Goal: Transaction & Acquisition: Purchase product/service

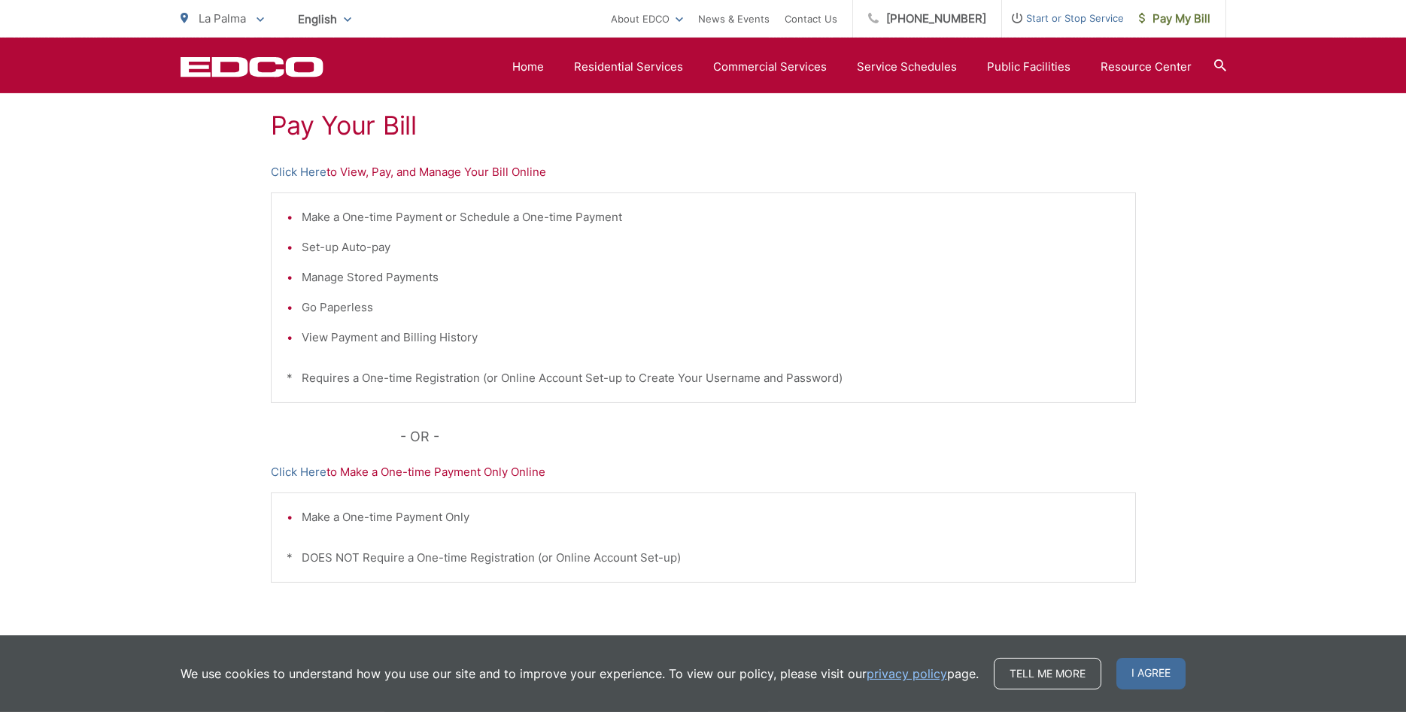
scroll to position [307, 0]
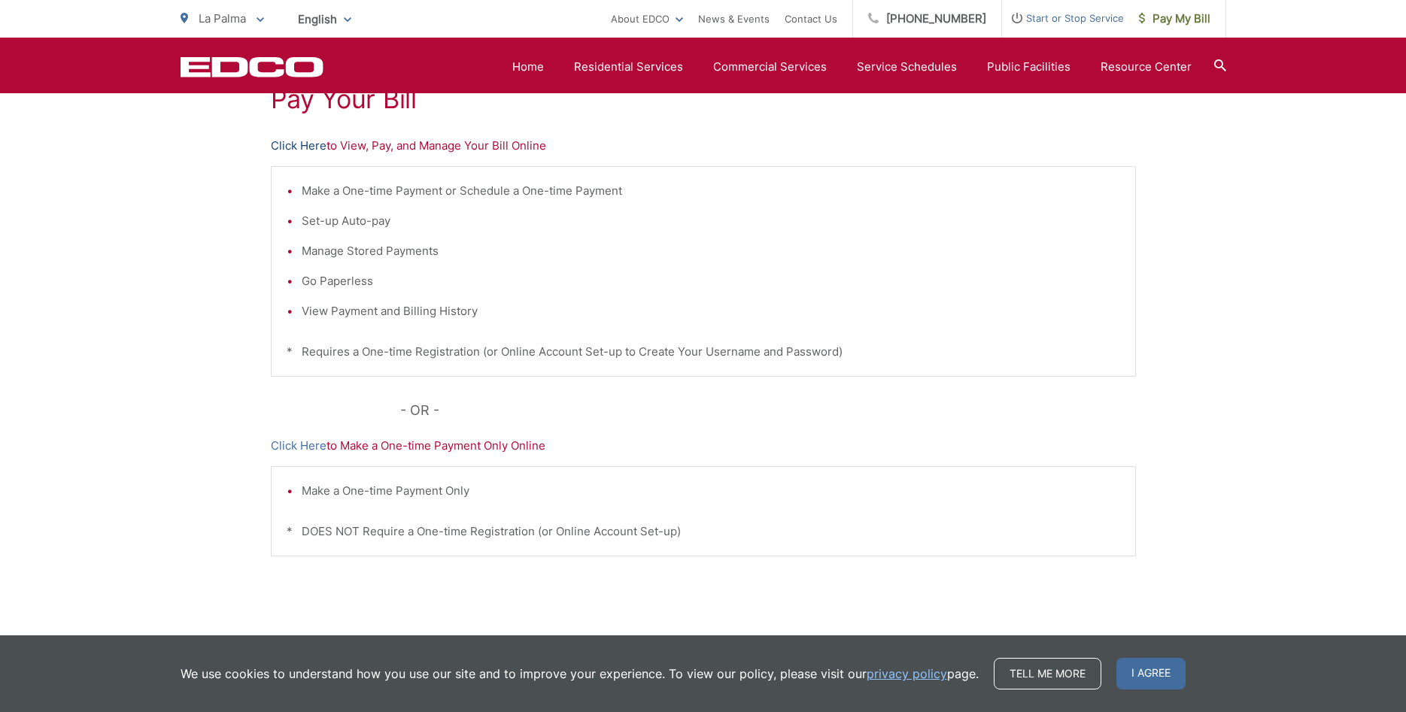
click at [289, 150] on link "Click Here" at bounding box center [299, 146] width 56 height 18
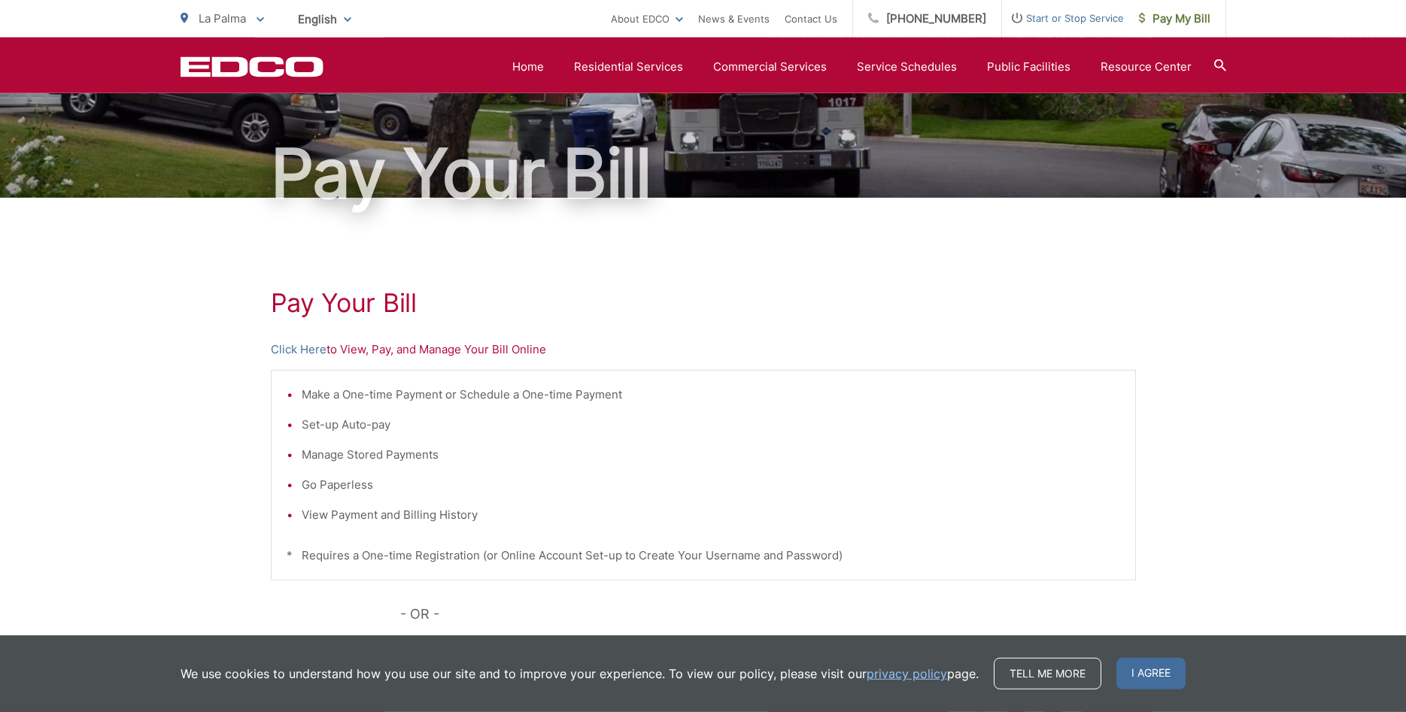
scroll to position [0, 0]
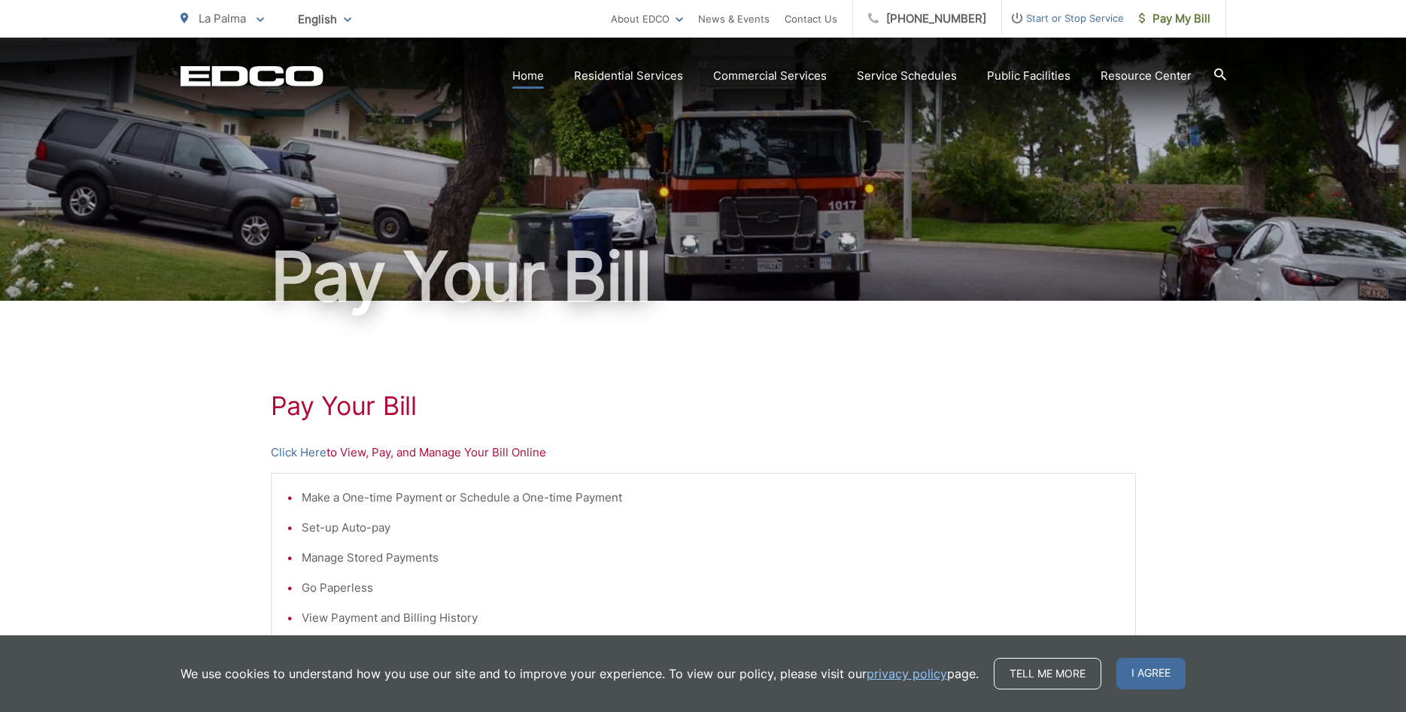
click at [527, 75] on link "Home" at bounding box center [528, 76] width 32 height 18
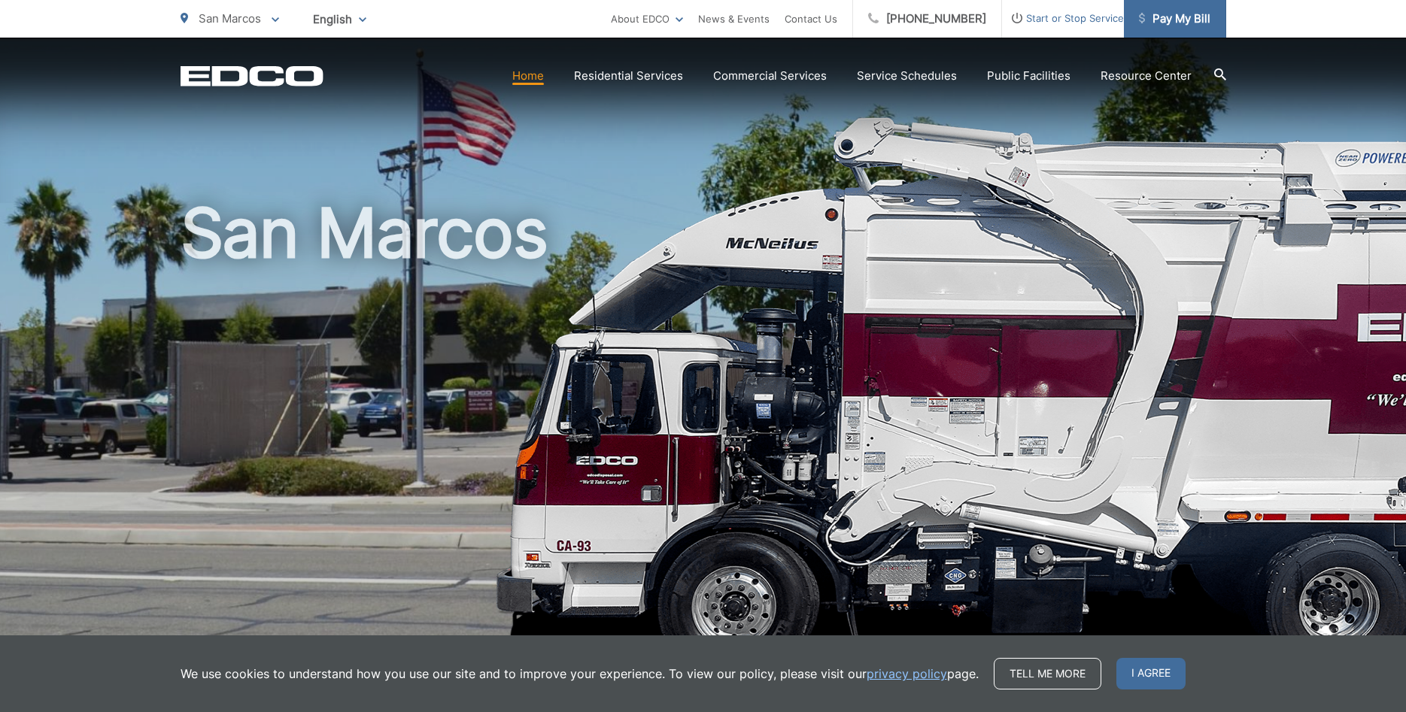
click at [1177, 35] on link "Pay My Bill" at bounding box center [1175, 19] width 102 height 38
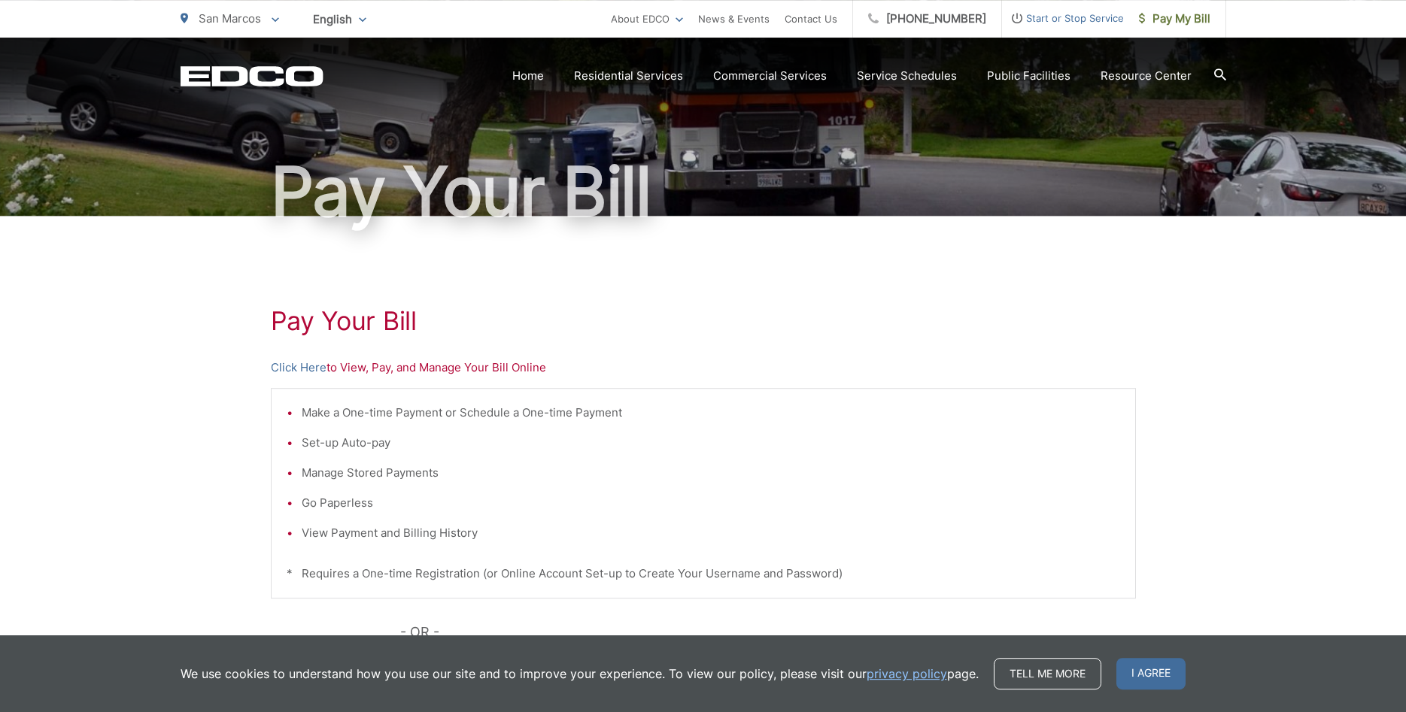
scroll to position [153, 0]
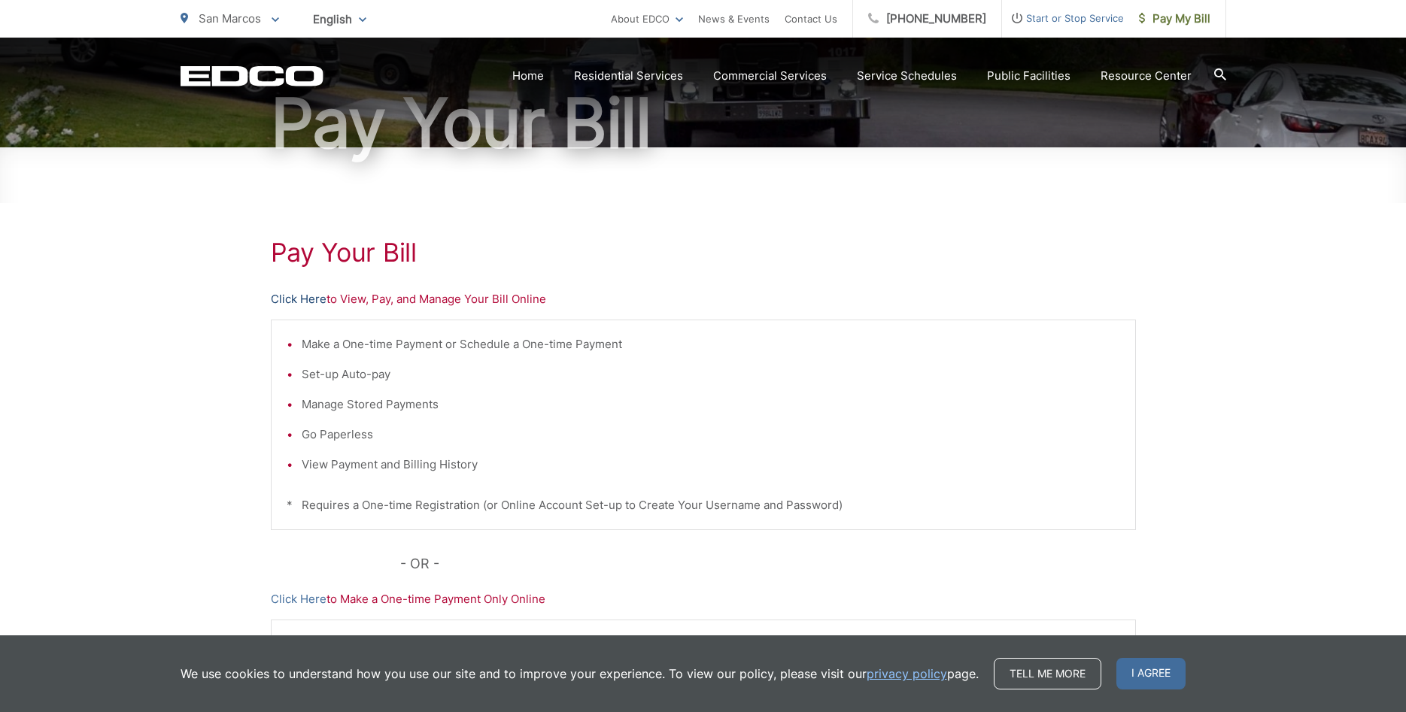
click at [298, 299] on link "Click Here" at bounding box center [299, 299] width 56 height 18
